Goal: Information Seeking & Learning: Learn about a topic

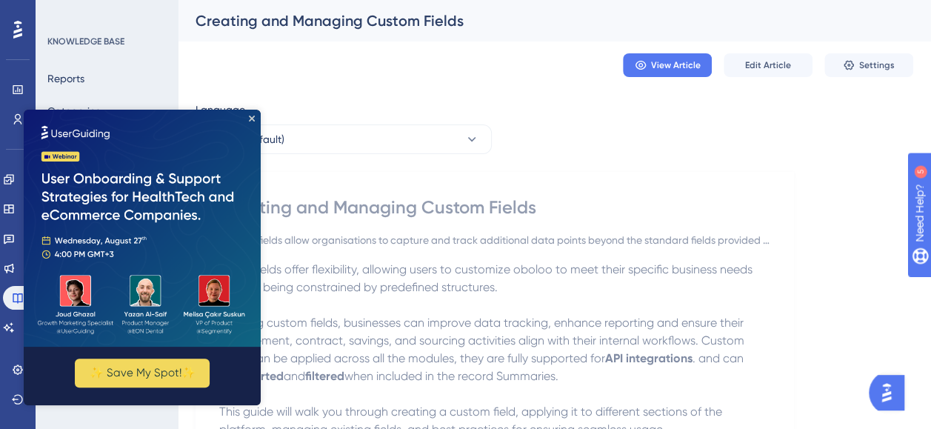
click at [255, 118] on img at bounding box center [142, 228] width 237 height 237
click at [500, 83] on div "View Article Edit Article Settings" at bounding box center [553, 64] width 717 height 47
click at [249, 121] on icon "Close Preview" at bounding box center [252, 118] width 6 height 6
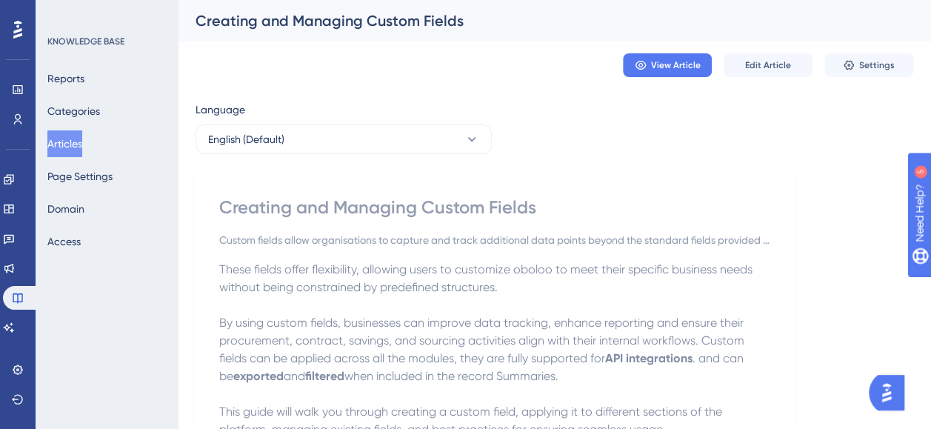
click at [78, 142] on button "Articles" at bounding box center [64, 143] width 35 height 27
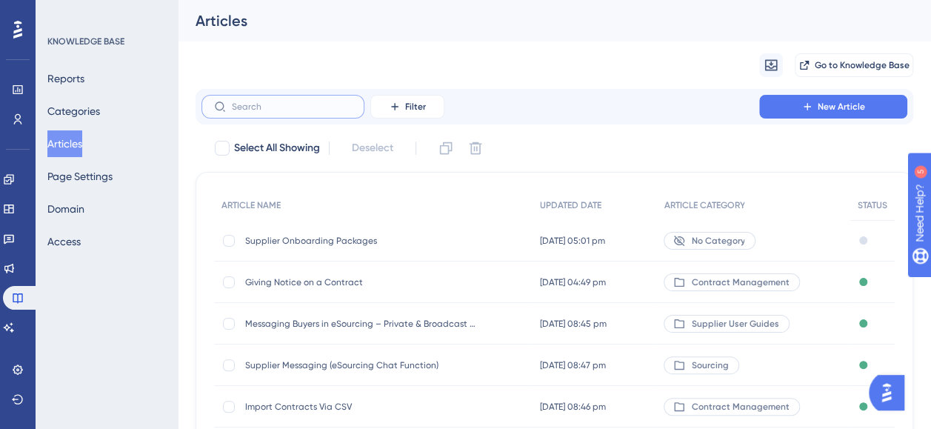
click at [295, 108] on input "text" at bounding box center [292, 106] width 120 height 10
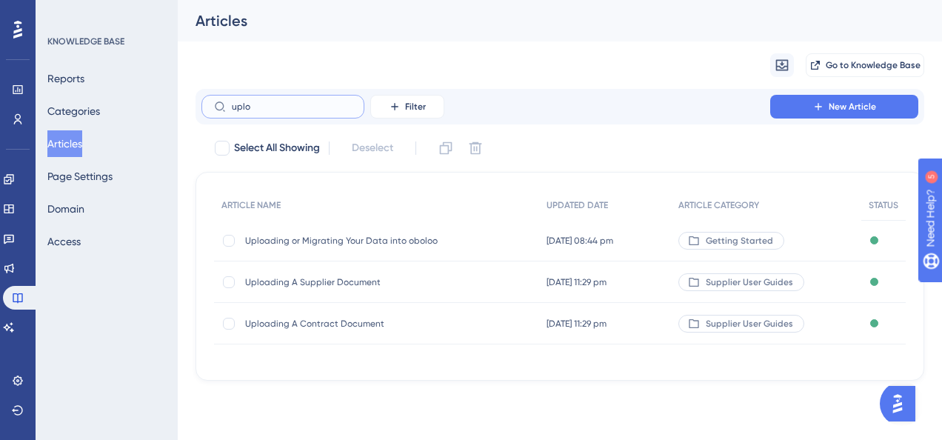
type input "uploa"
